Goal: Task Accomplishment & Management: Manage account settings

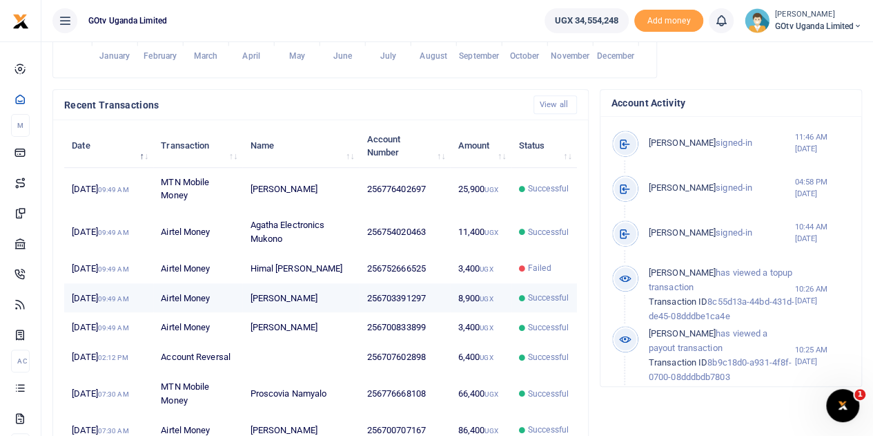
scroll to position [404, 0]
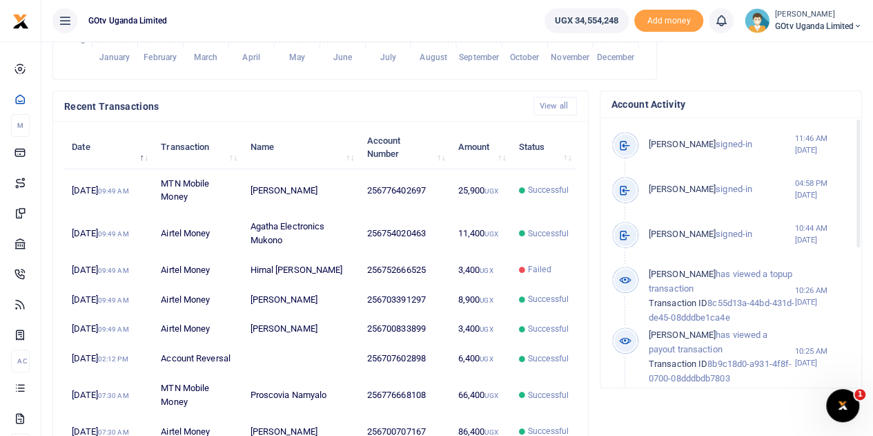
click at [822, 20] on span "GOtv Uganda Limited" at bounding box center [818, 26] width 87 height 12
click at [810, 45] on link "Switch accounts" at bounding box center [810, 50] width 109 height 19
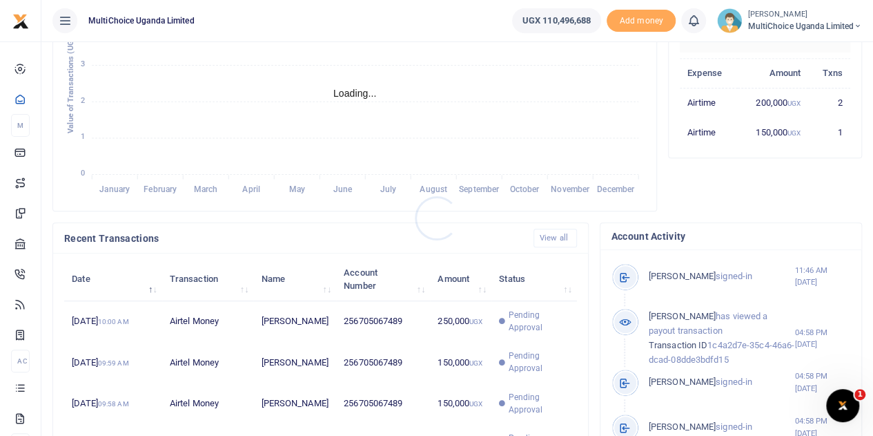
scroll to position [414, 0]
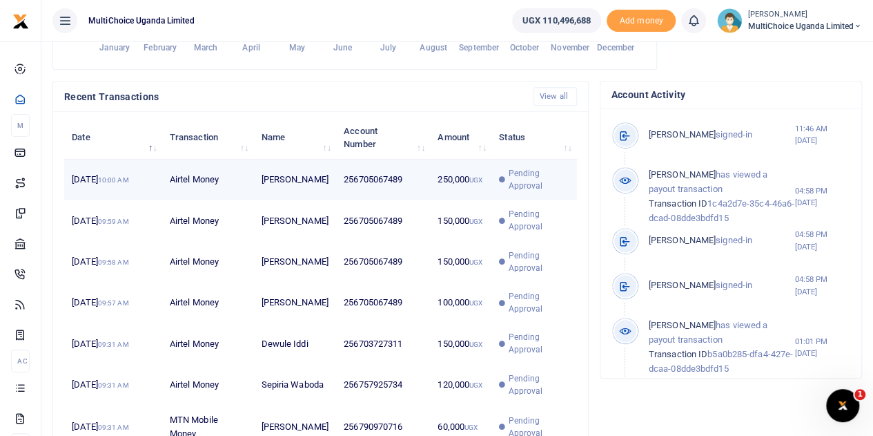
click at [516, 190] on span "Pending Approval" at bounding box center [538, 179] width 61 height 25
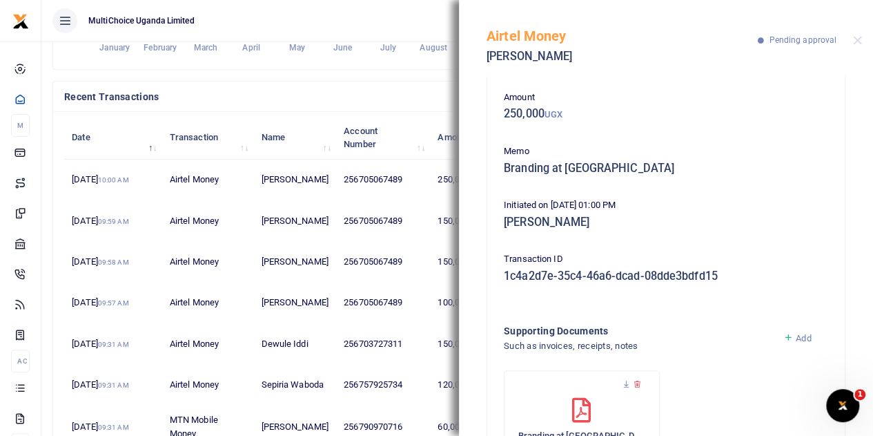
scroll to position [147, 0]
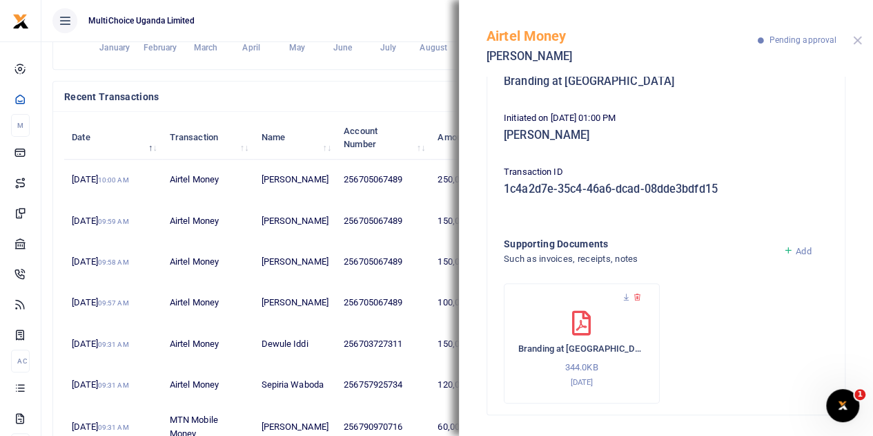
click at [856, 43] on button "Close" at bounding box center [857, 40] width 9 height 9
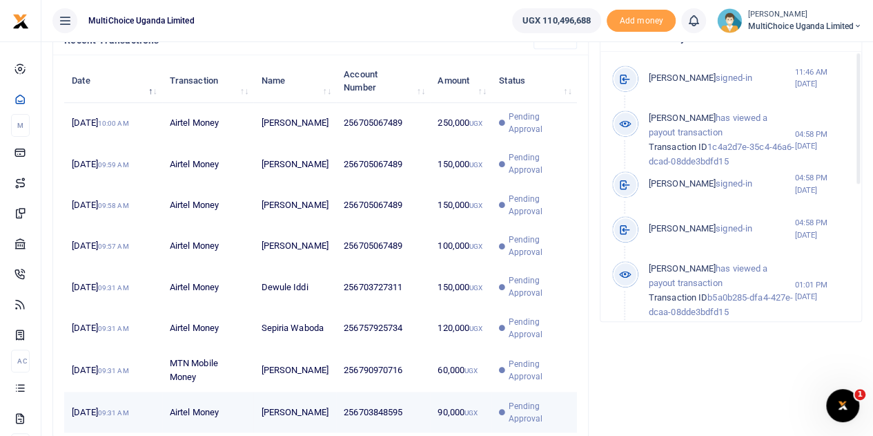
scroll to position [543, 0]
